Goal: Transaction & Acquisition: Purchase product/service

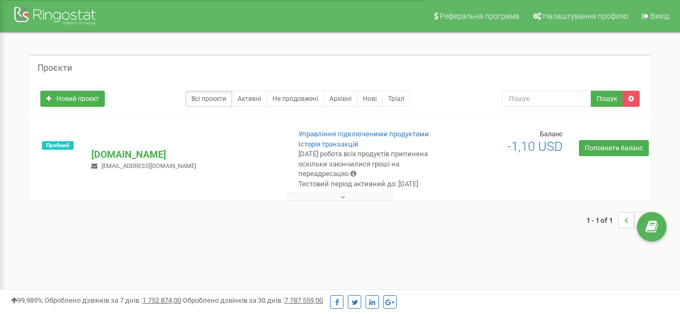
click at [113, 148] on p "[DOMAIN_NAME]" at bounding box center [185, 155] width 189 height 14
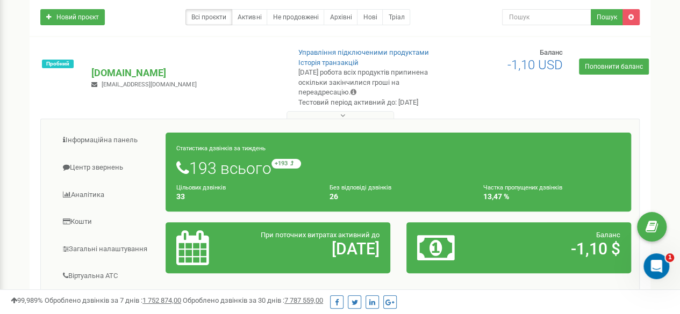
scroll to position [54, 0]
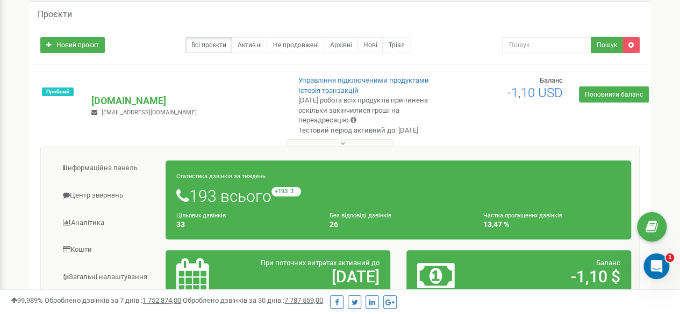
click at [342, 140] on icon at bounding box center [342, 144] width 5 height 8
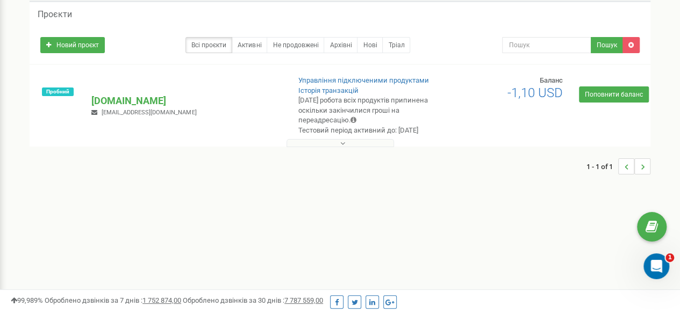
click at [342, 145] on icon at bounding box center [342, 144] width 5 height 8
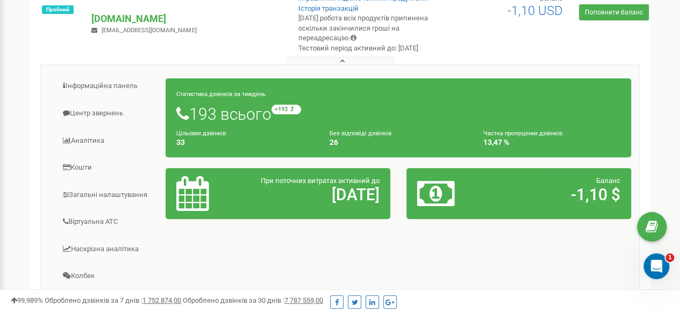
scroll to position [108, 0]
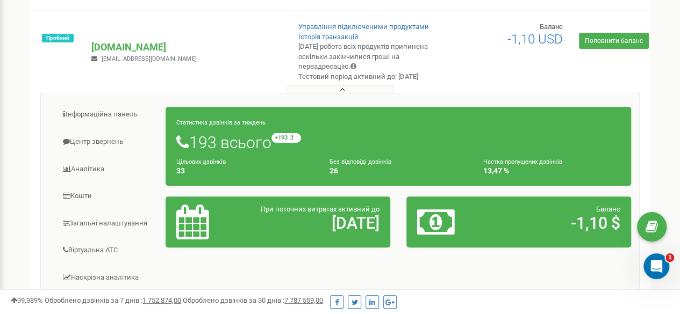
drag, startPoint x: 235, startPoint y: 133, endPoint x: 233, endPoint y: 138, distance: 5.8
click at [235, 132] on div "Статистика дзвінків за тиждень 193 всього +193 відносно минулого тижня Цільових…" at bounding box center [399, 146] width 466 height 79
click at [239, 150] on h1 "193 всього +193 відносно минулого тижня" at bounding box center [398, 142] width 444 height 18
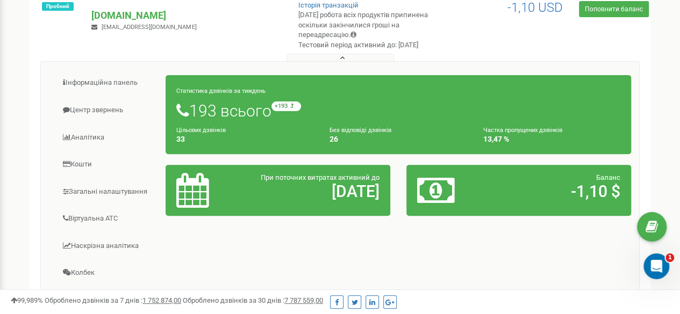
scroll to position [161, 0]
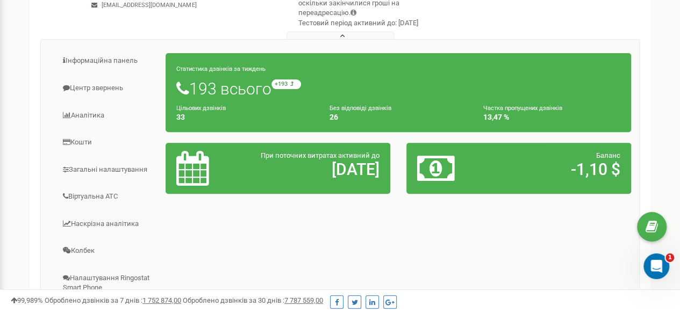
click at [343, 159] on span "При поточних витратах активний до" at bounding box center [320, 156] width 119 height 8
click at [435, 170] on icon at bounding box center [436, 168] width 38 height 35
click at [568, 163] on h2 "-1,10 $" at bounding box center [555, 170] width 130 height 18
click at [606, 169] on h2 "-1,10 $" at bounding box center [555, 170] width 130 height 18
drag, startPoint x: 529, startPoint y: 112, endPoint x: 505, endPoint y: 112, distance: 23.7
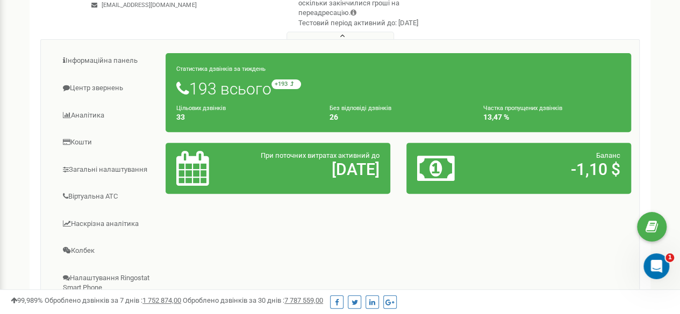
click at [529, 112] on div "Частка пропущених дзвінків 13,47 %" at bounding box center [551, 112] width 153 height 18
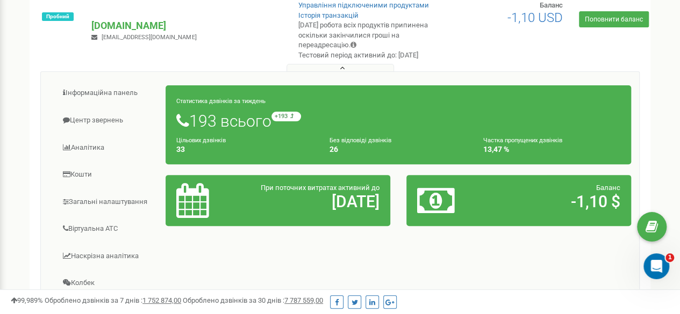
scroll to position [108, 0]
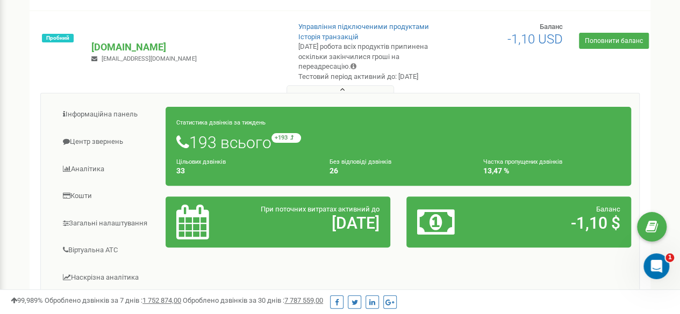
click at [203, 161] on small "Цільових дзвінків" at bounding box center [200, 162] width 49 height 7
click at [188, 139] on h1 "193 всього +193 відносно минулого тижня" at bounding box center [398, 142] width 444 height 18
click at [176, 146] on icon at bounding box center [182, 142] width 13 height 16
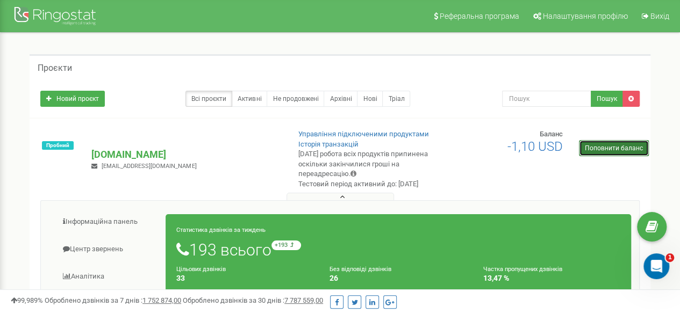
click at [615, 151] on link "Поповнити баланс" at bounding box center [614, 148] width 70 height 16
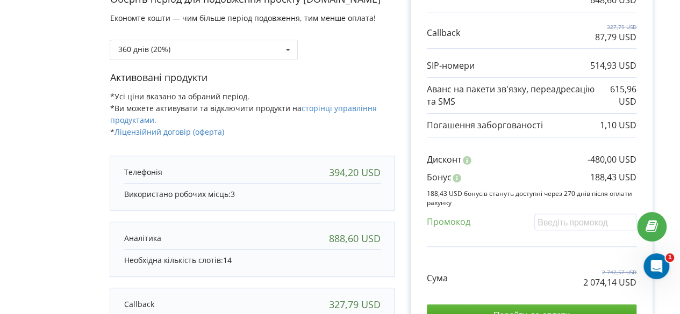
scroll to position [215, 0]
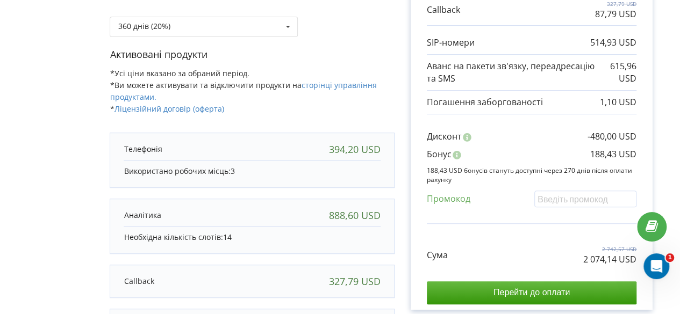
drag, startPoint x: 326, startPoint y: 144, endPoint x: 385, endPoint y: 146, distance: 59.7
click at [385, 146] on div "394,20 USD" at bounding box center [252, 150] width 278 height 22
click at [388, 118] on div "Активовані продукти *Усі ціни вказано за обраний період. *Ви можете активувати …" at bounding box center [252, 86] width 285 height 77
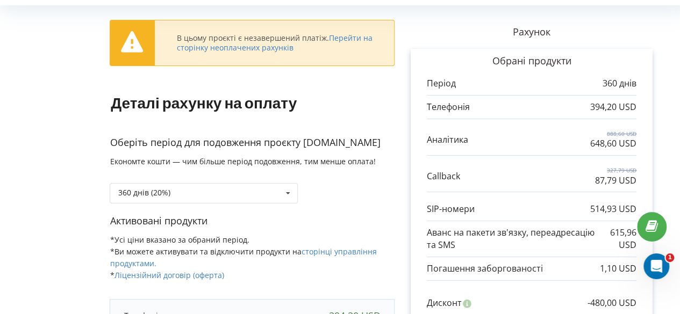
scroll to position [0, 0]
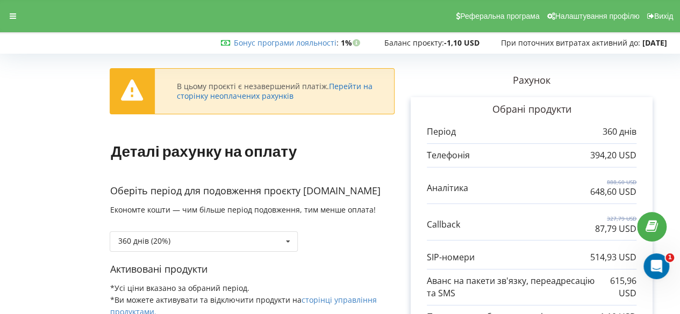
click at [355, 88] on link "Перейти на сторінку неоплачених рахунків" at bounding box center [274, 91] width 196 height 20
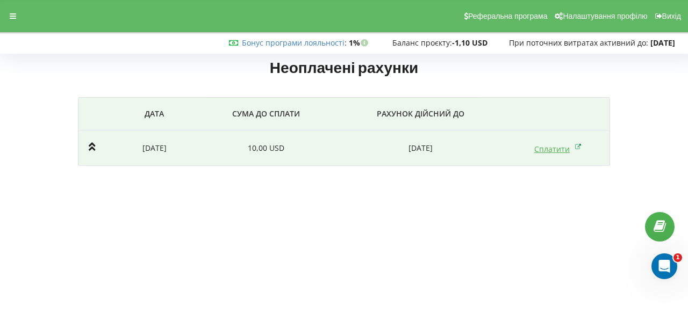
drag, startPoint x: 578, startPoint y: 146, endPoint x: 575, endPoint y: 152, distance: 6.5
click at [578, 146] on icon at bounding box center [578, 146] width 6 height 11
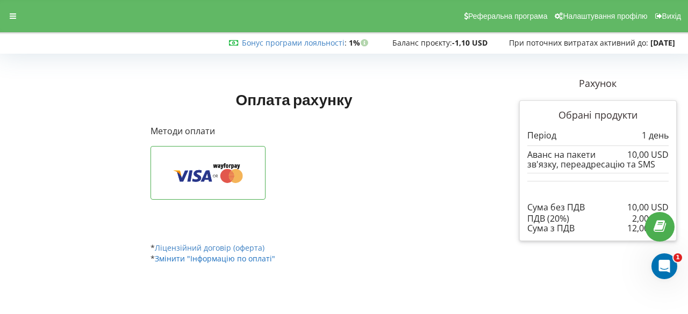
click at [219, 262] on link "Змінити "Інформацію по оплаті"" at bounding box center [215, 259] width 120 height 10
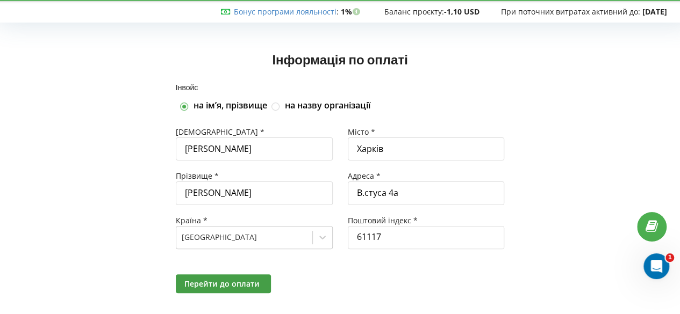
scroll to position [47, 0]
